Goal: Check status

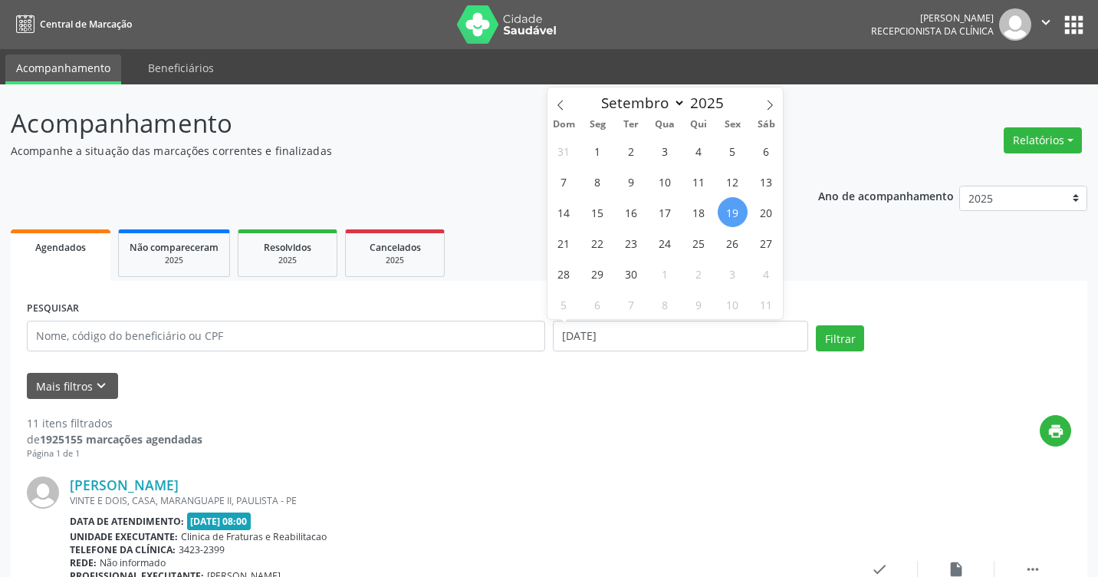
select select "8"
click at [620, 331] on input "[DATE]" at bounding box center [680, 336] width 255 height 31
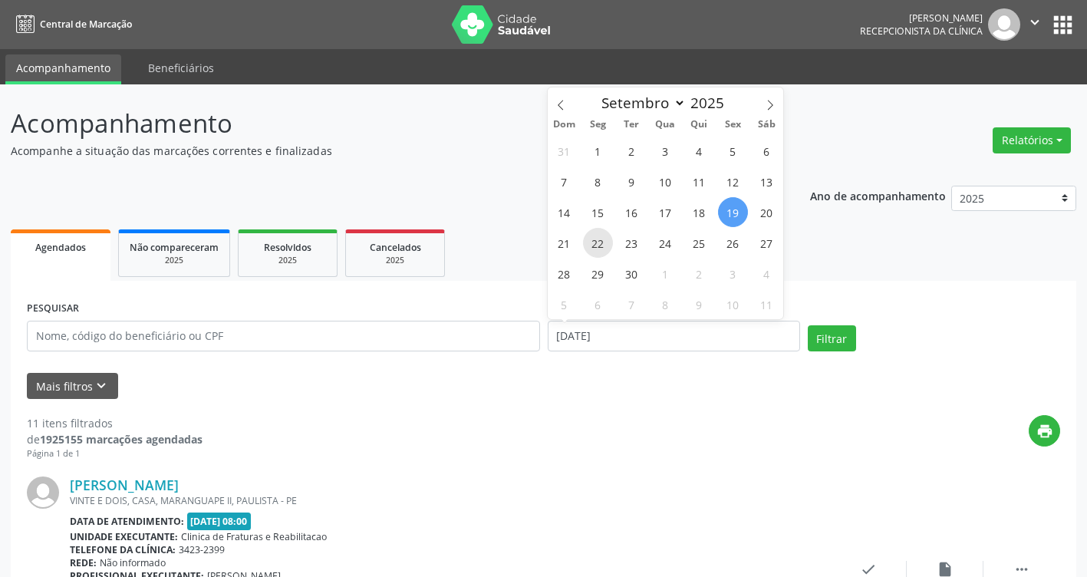
click at [608, 244] on span "22" at bounding box center [598, 243] width 30 height 30
type input "22/09/2025"
click at [606, 245] on span "22" at bounding box center [598, 243] width 30 height 30
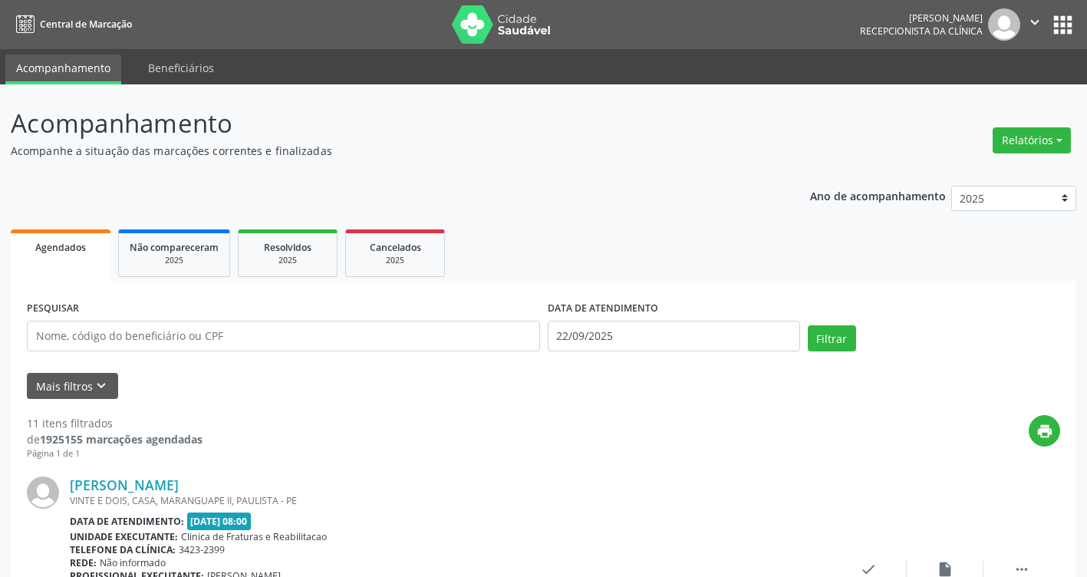
click at [606, 245] on ul "Agendados Não compareceram 2025 Resolvidos 2025 Cancelados 2025" at bounding box center [543, 252] width 1065 height 55
click at [827, 337] on button "Filtrar" at bounding box center [831, 338] width 48 height 26
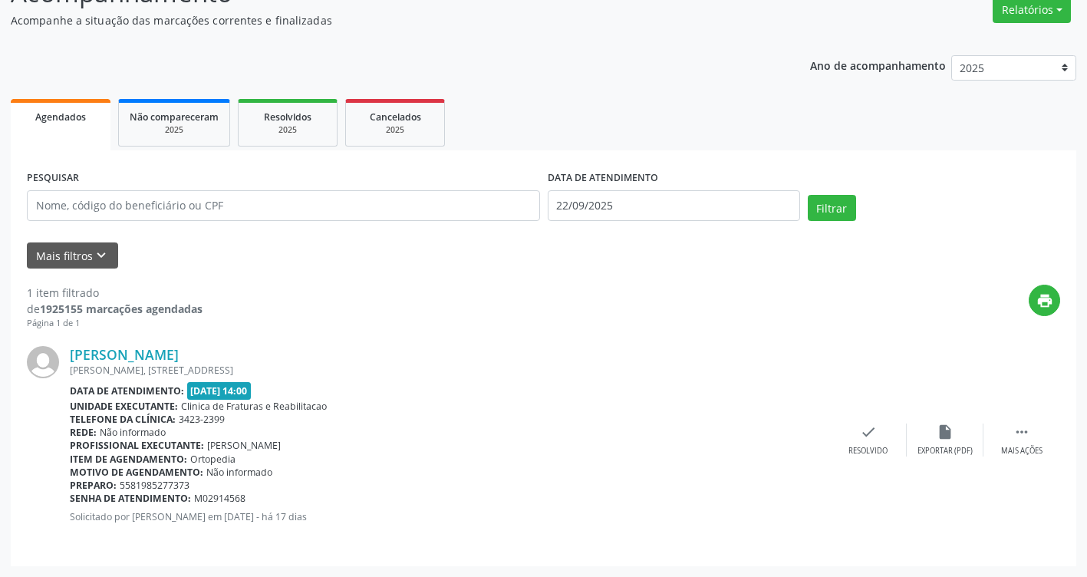
click at [485, 531] on div "[PERSON_NAME] [PERSON_NAME][STREET_ADDRESS] Data de atendimento: [DATE] 14:00 U…" at bounding box center [450, 440] width 760 height 188
click at [861, 284] on div "print" at bounding box center [630, 306] width 857 height 45
click at [84, 352] on link "[PERSON_NAME]" at bounding box center [124, 354] width 109 height 17
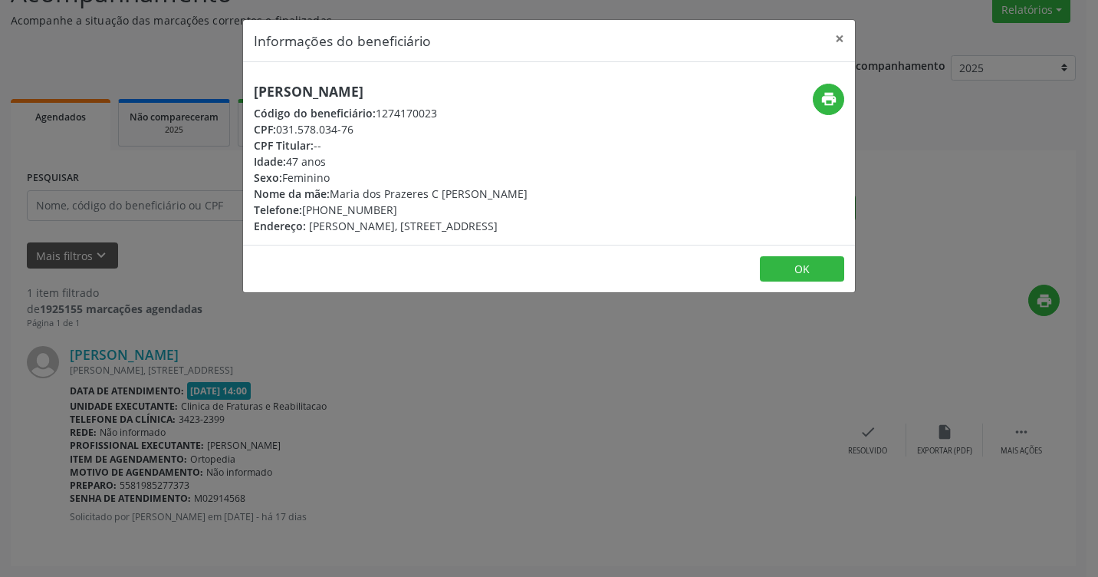
click at [681, 402] on div "Informações do beneficiário × [PERSON_NAME] Código do beneficiário: 1274170023 …" at bounding box center [549, 288] width 1098 height 577
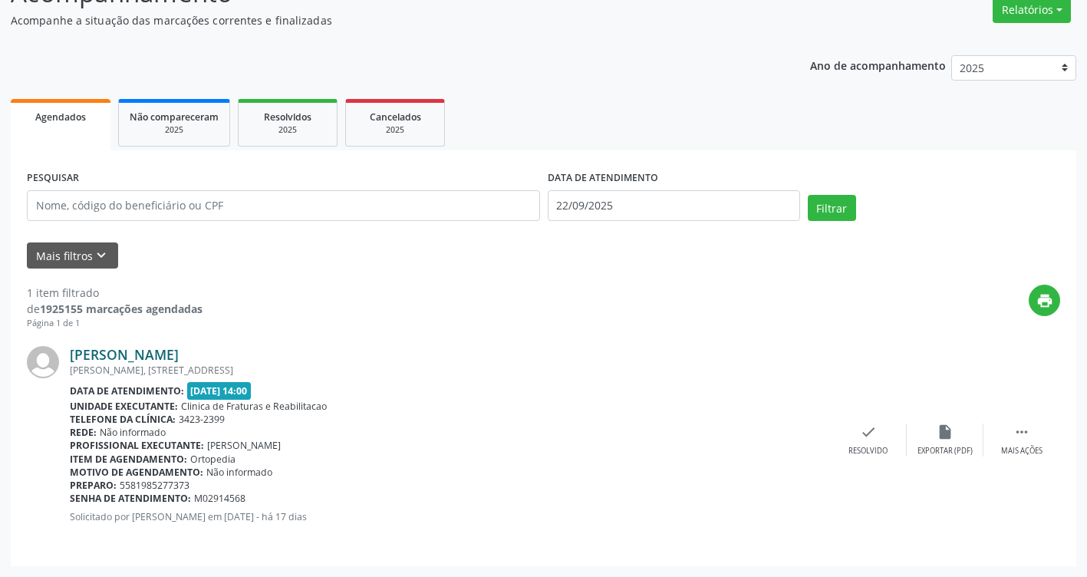
drag, startPoint x: 232, startPoint y: 358, endPoint x: 74, endPoint y: 360, distance: 157.2
click at [74, 360] on div "[PERSON_NAME]" at bounding box center [450, 354] width 760 height 17
drag, startPoint x: 74, startPoint y: 360, endPoint x: 84, endPoint y: 350, distance: 13.6
copy link "[PERSON_NAME]"
click at [283, 473] on div "Motivo de agendamento: Não informado" at bounding box center [450, 471] width 760 height 13
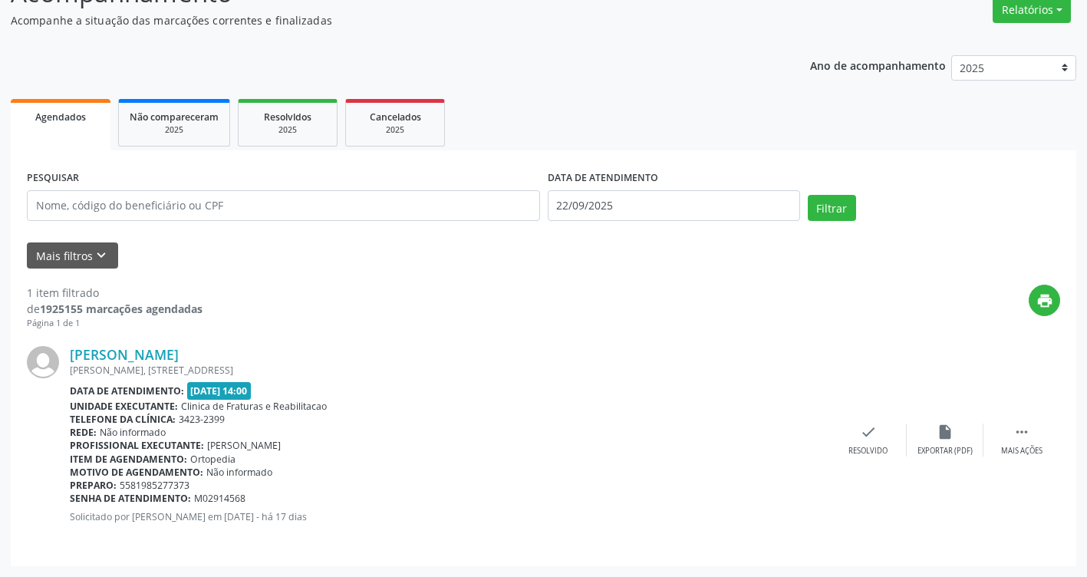
drag, startPoint x: 196, startPoint y: 482, endPoint x: 186, endPoint y: 485, distance: 9.5
click at [186, 485] on div "Preparo: 5581985277373" at bounding box center [450, 485] width 760 height 13
drag, startPoint x: 186, startPoint y: 485, endPoint x: 118, endPoint y: 482, distance: 68.3
click at [120, 482] on span "5581985277373" at bounding box center [155, 485] width 70 height 13
drag, startPoint x: 118, startPoint y: 482, endPoint x: 143, endPoint y: 485, distance: 25.6
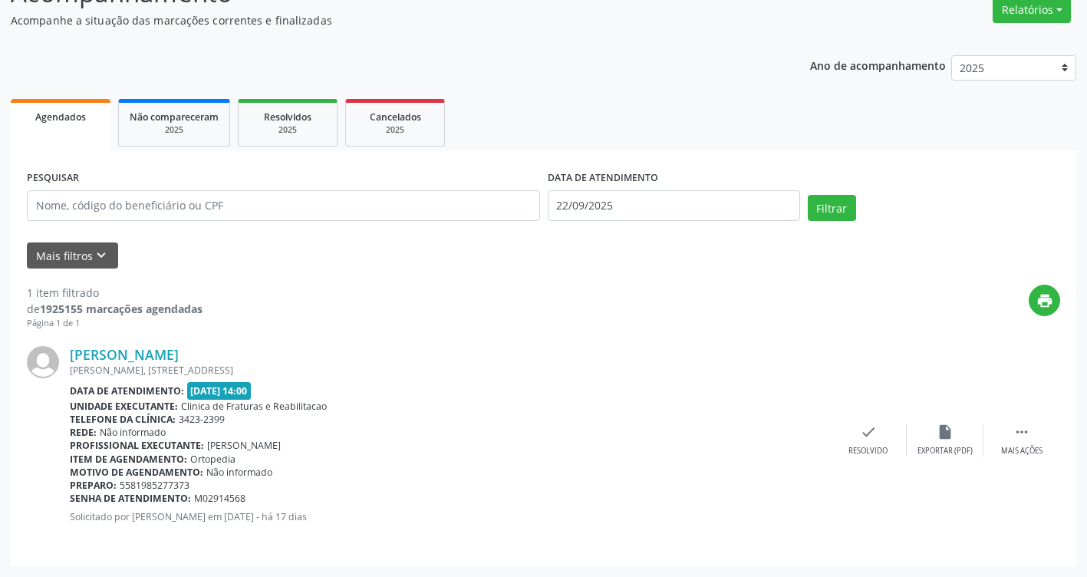
copy span "5581985277373"
